Goal: Information Seeking & Learning: Learn about a topic

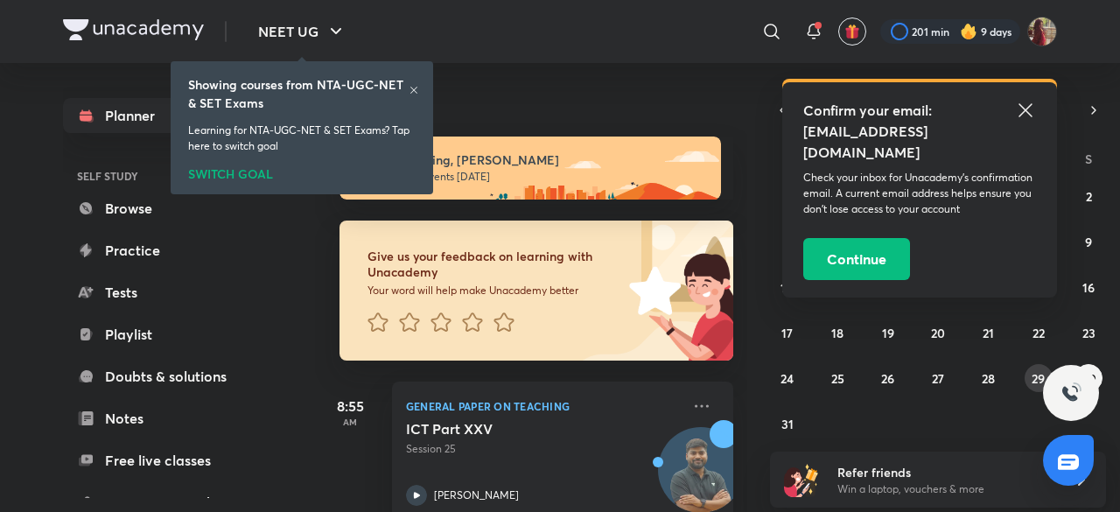
click at [1032, 377] on abbr "29" at bounding box center [1037, 378] width 13 height 17
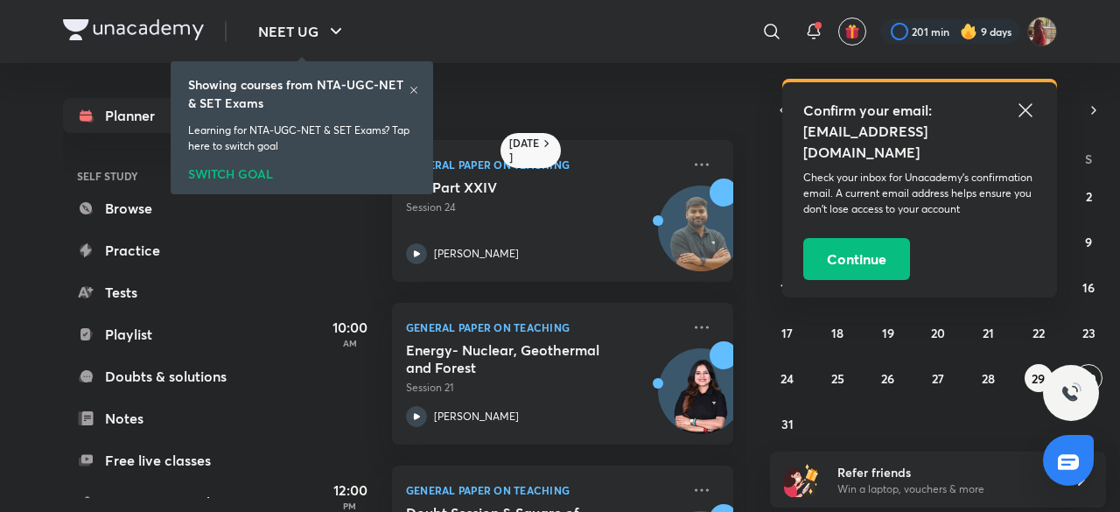
click at [409, 83] on div "Showing courses from NTA-UGC-NET & SET Exams" at bounding box center [301, 93] width 227 height 37
click at [423, 244] on div at bounding box center [416, 253] width 21 height 21
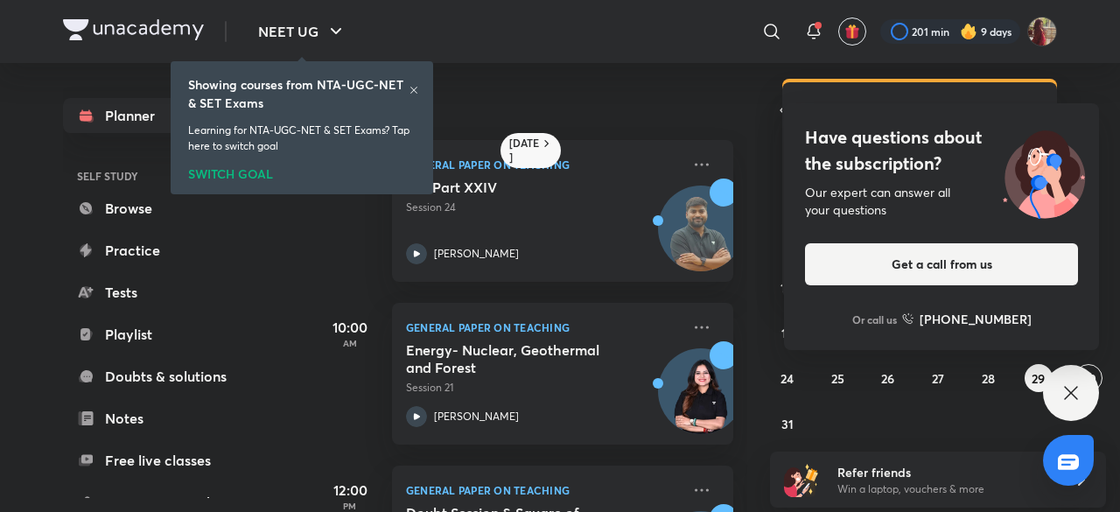
click at [410, 89] on icon at bounding box center [414, 90] width 10 height 10
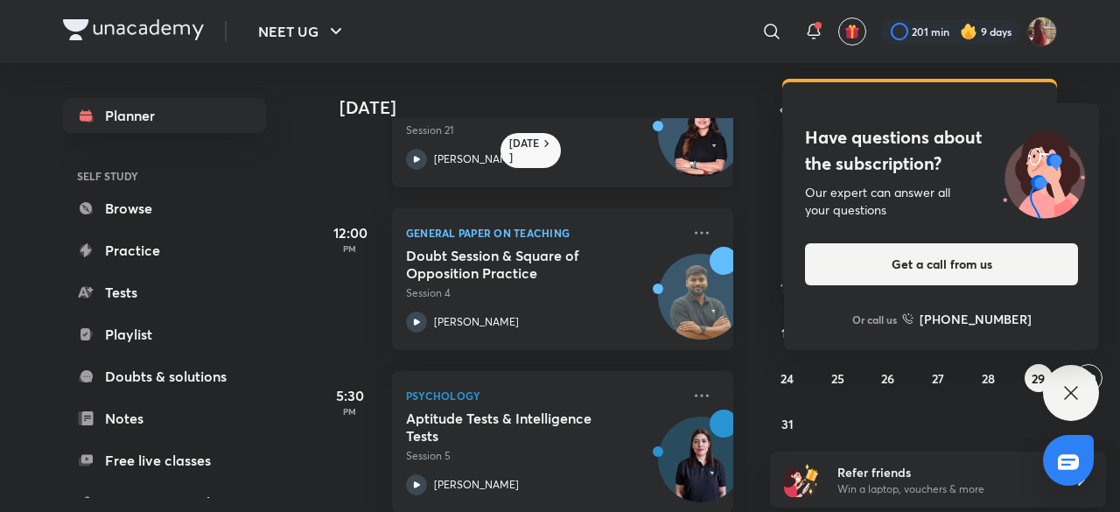
scroll to position [286, 0]
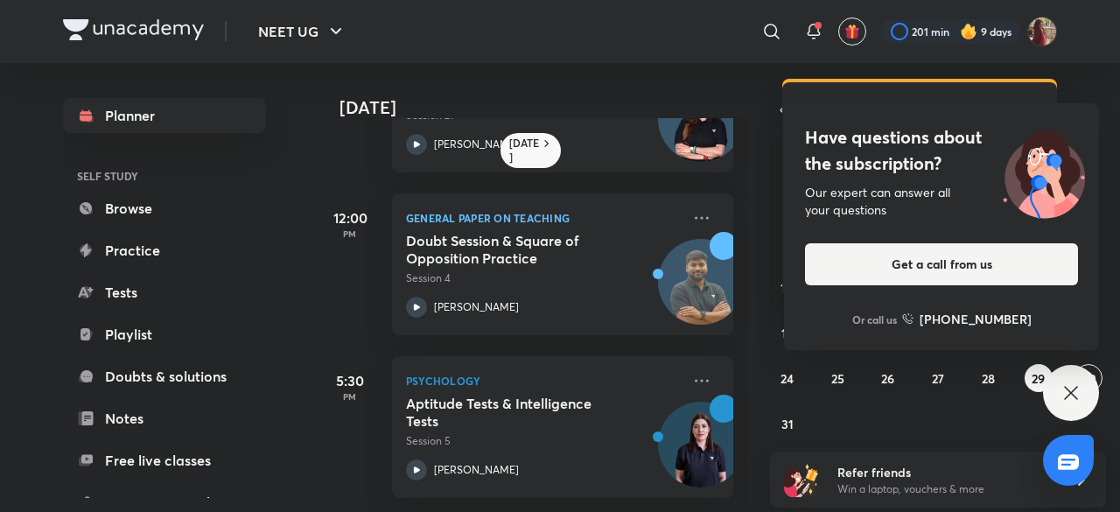
click at [1069, 386] on icon at bounding box center [1070, 392] width 21 height 21
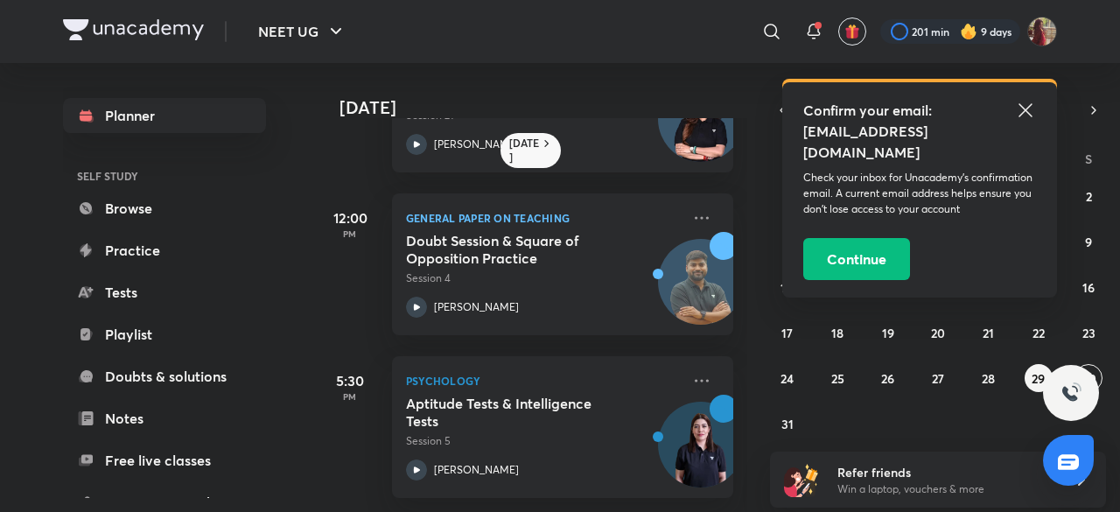
click at [1019, 110] on icon at bounding box center [1025, 110] width 21 height 21
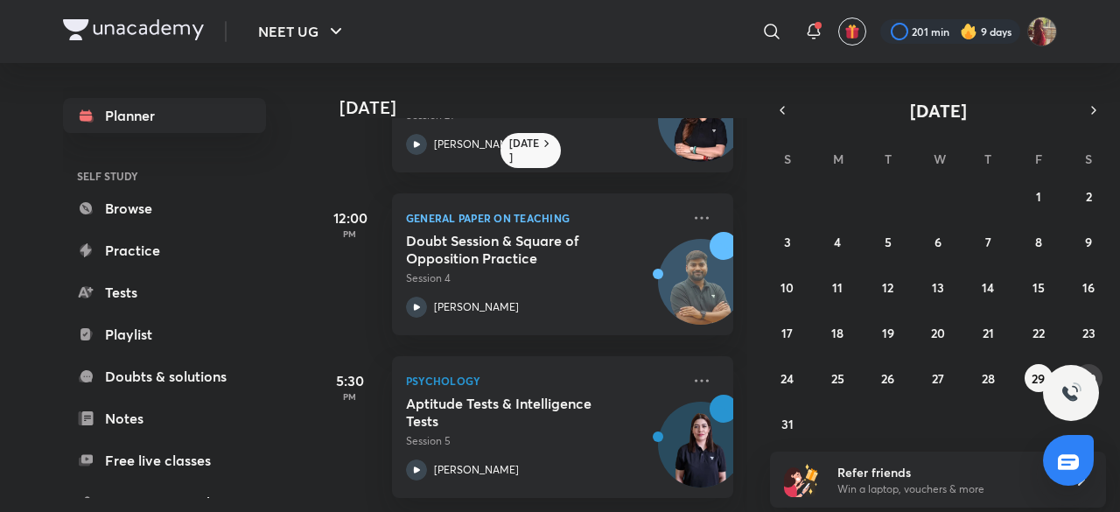
click at [1093, 366] on button "30" at bounding box center [1088, 378] width 28 height 28
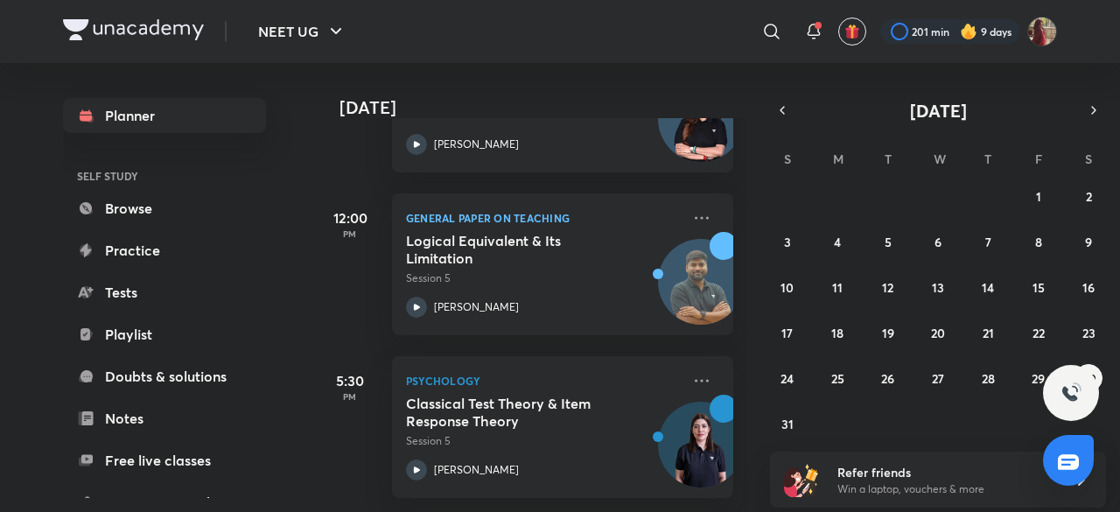
scroll to position [527, 0]
